Goal: Information Seeking & Learning: Learn about a topic

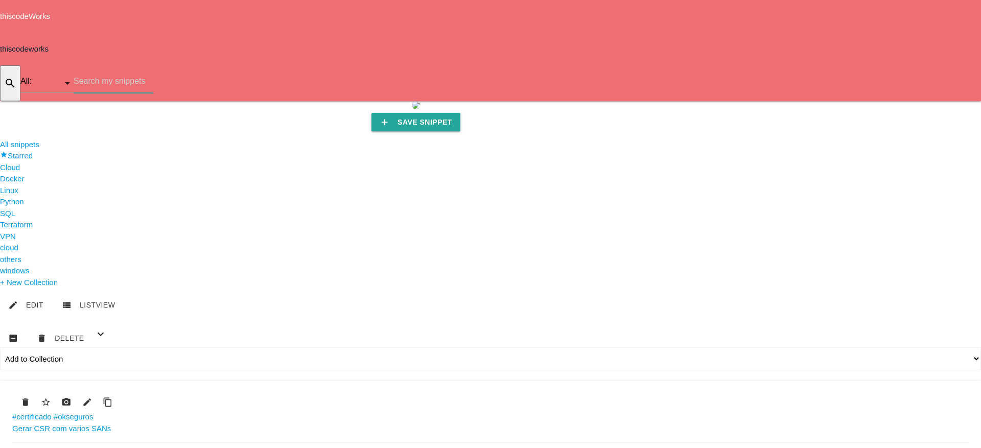
click at [153, 69] on input "text" at bounding box center [114, 81] width 80 height 24
type input "varnish"
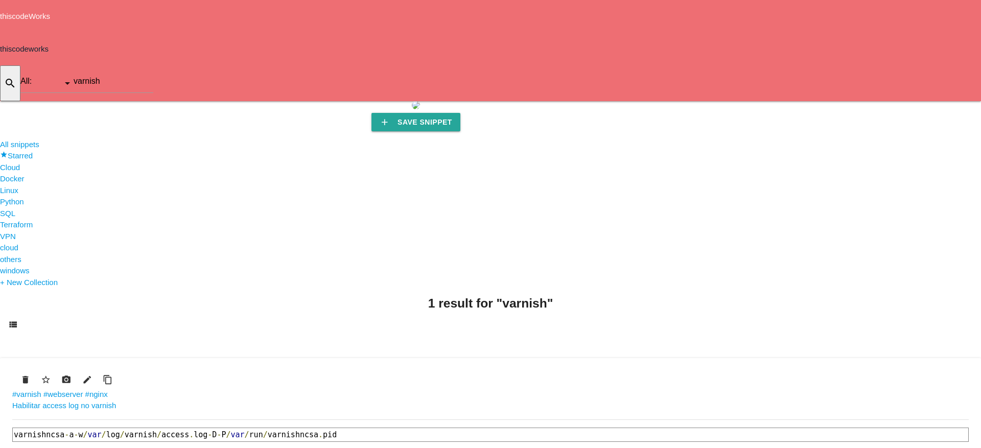
click at [116, 401] on link "Habilitar access log no varnish" at bounding box center [64, 405] width 104 height 9
